Goal: Task Accomplishment & Management: Manage account settings

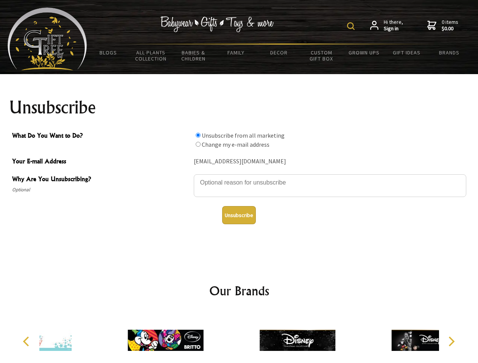
click at [352, 26] on img at bounding box center [351, 26] width 8 height 8
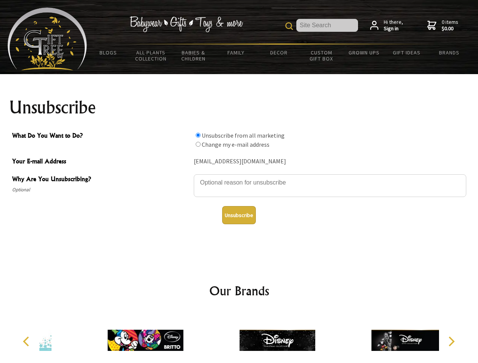
click at [239, 177] on textarea "Why Are You Unsubscribing?" at bounding box center [330, 185] width 273 height 23
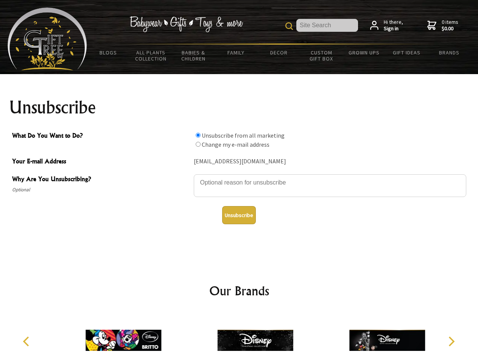
click at [198, 135] on input "What Do You Want to Do?" at bounding box center [198, 135] width 5 height 5
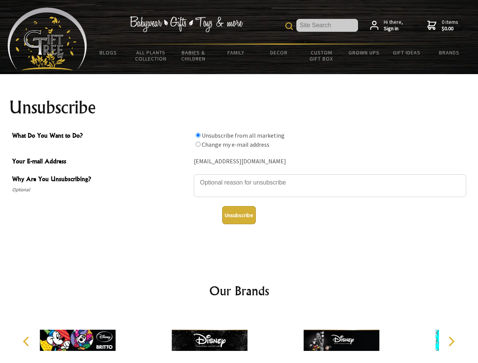
click at [198, 144] on input "What Do You Want to Do?" at bounding box center [198, 144] width 5 height 5
radio input "true"
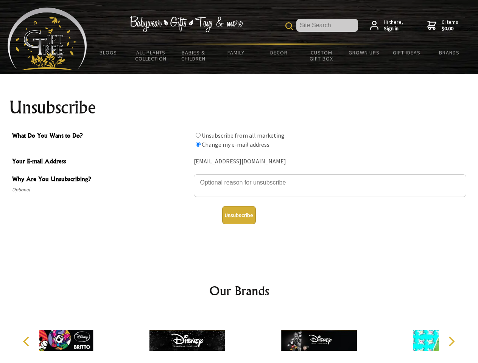
click at [239, 215] on button "Unsubscribe" at bounding box center [239, 215] width 34 height 18
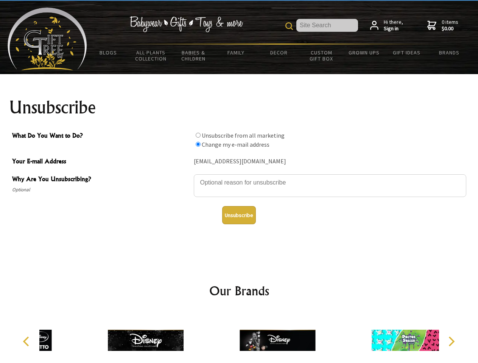
click at [239, 338] on div at bounding box center [278, 341] width 132 height 59
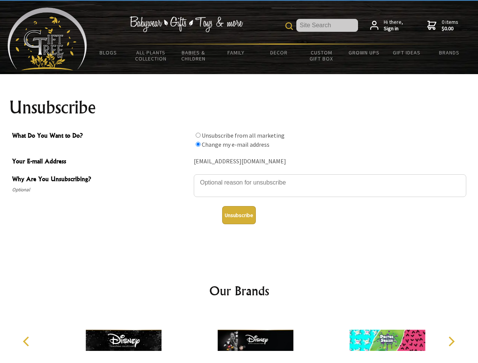
click at [27, 342] on icon "Previous" at bounding box center [27, 342] width 10 height 10
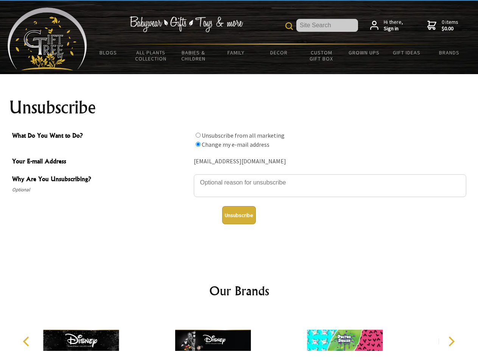
click at [451, 342] on icon "Next" at bounding box center [451, 342] width 10 height 10
